Goal: Task Accomplishment & Management: Manage account settings

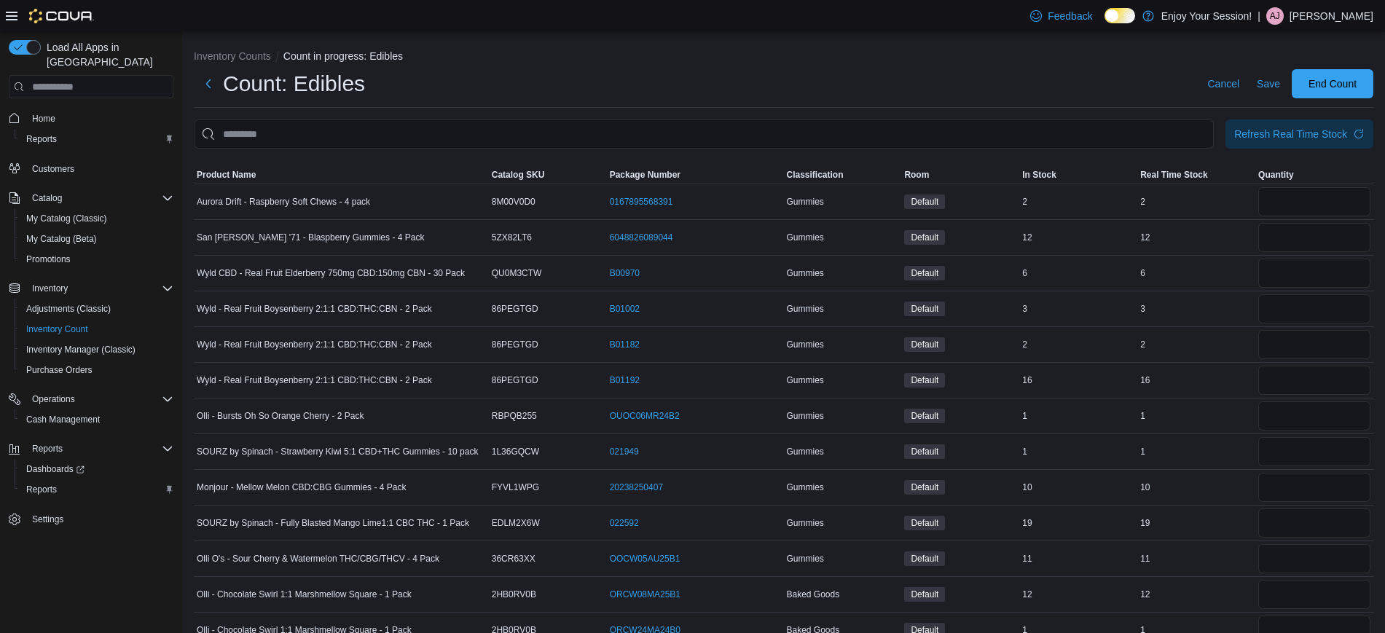
click at [1350, 16] on p "[PERSON_NAME]" at bounding box center [1332, 15] width 84 height 17
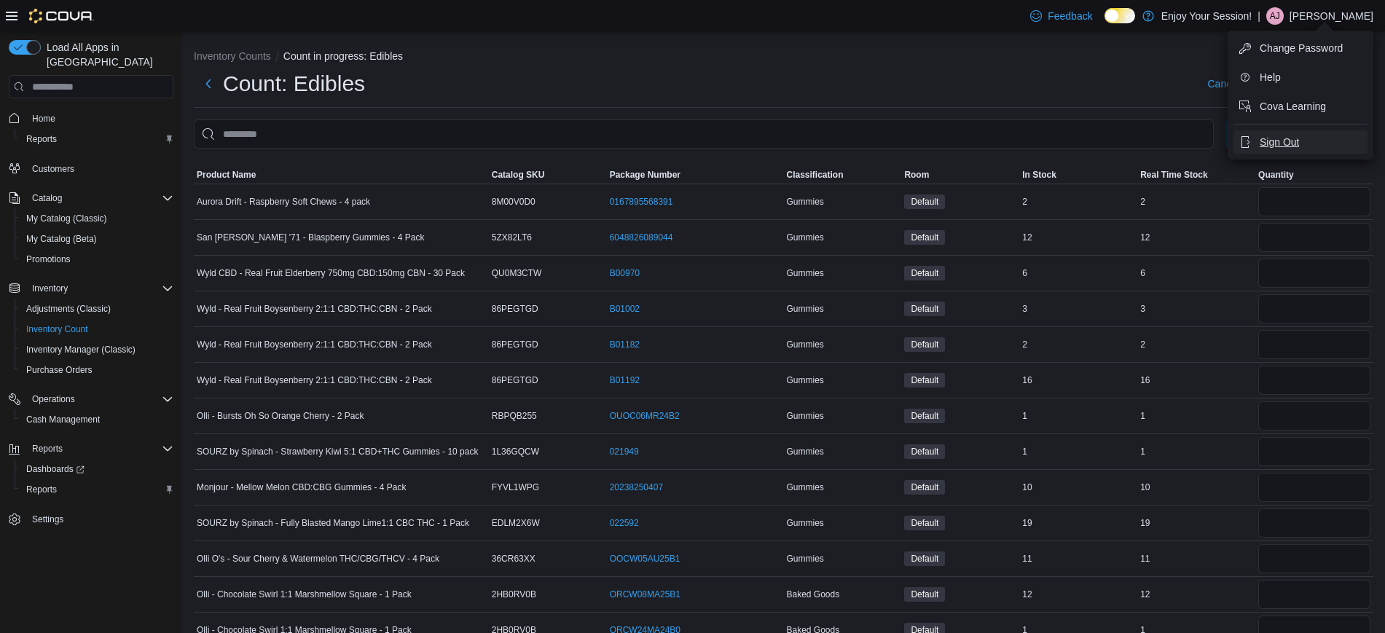
click at [1281, 143] on span "Sign Out" at bounding box center [1279, 142] width 39 height 15
